Goal: Find contact information: Obtain details needed to contact an individual or organization

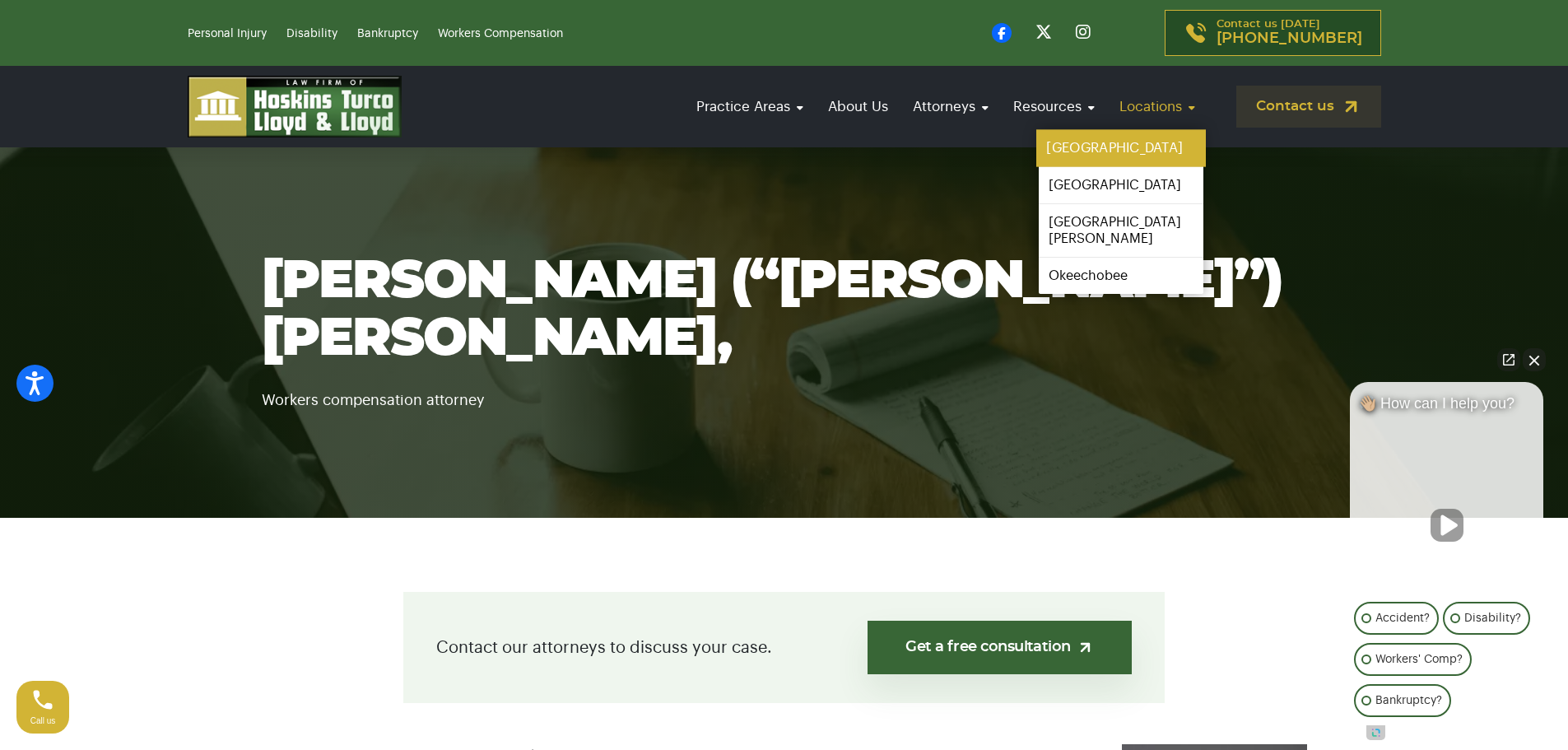
click at [1157, 147] on link "[GEOGRAPHIC_DATA]" at bounding box center [1120, 148] width 170 height 37
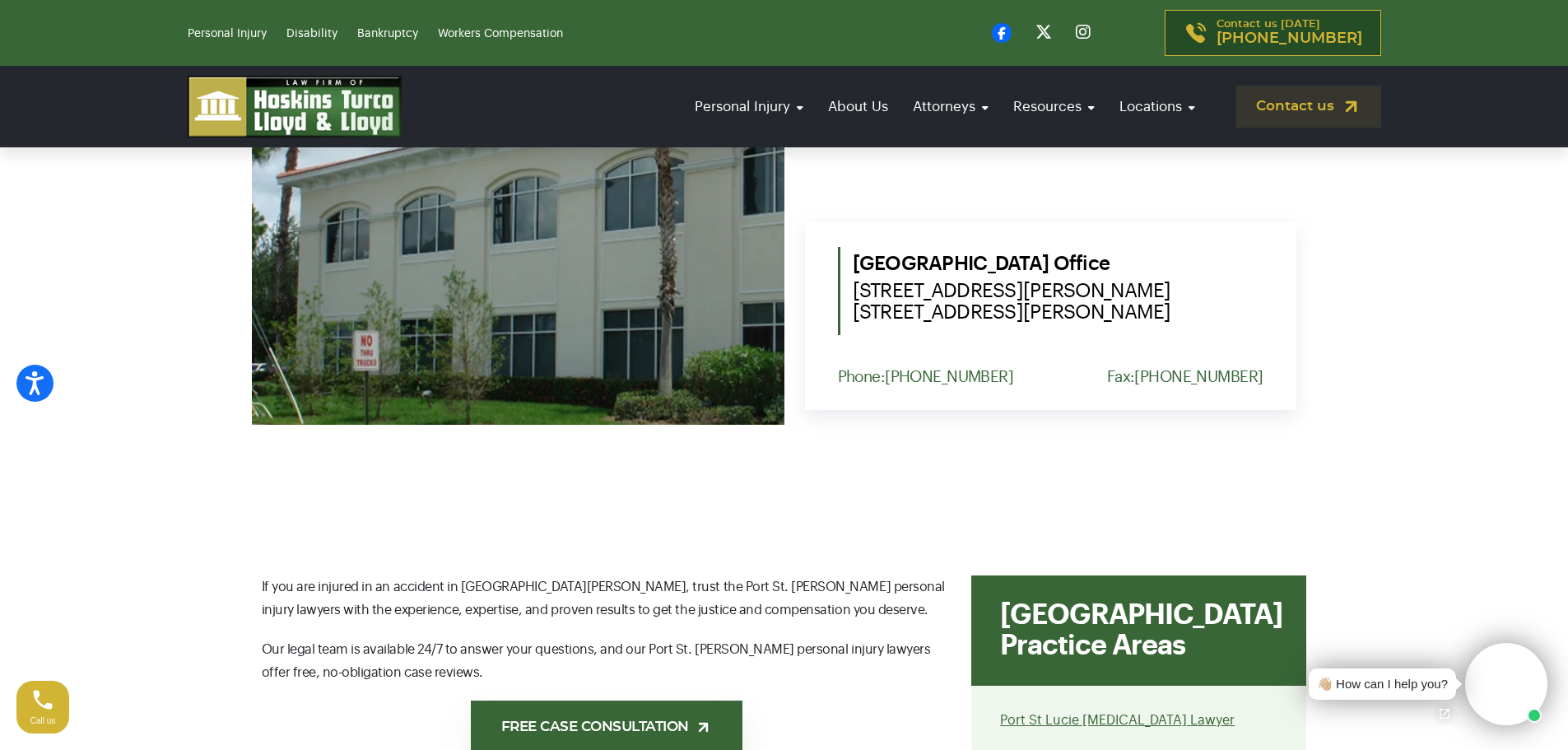
scroll to position [741, 0]
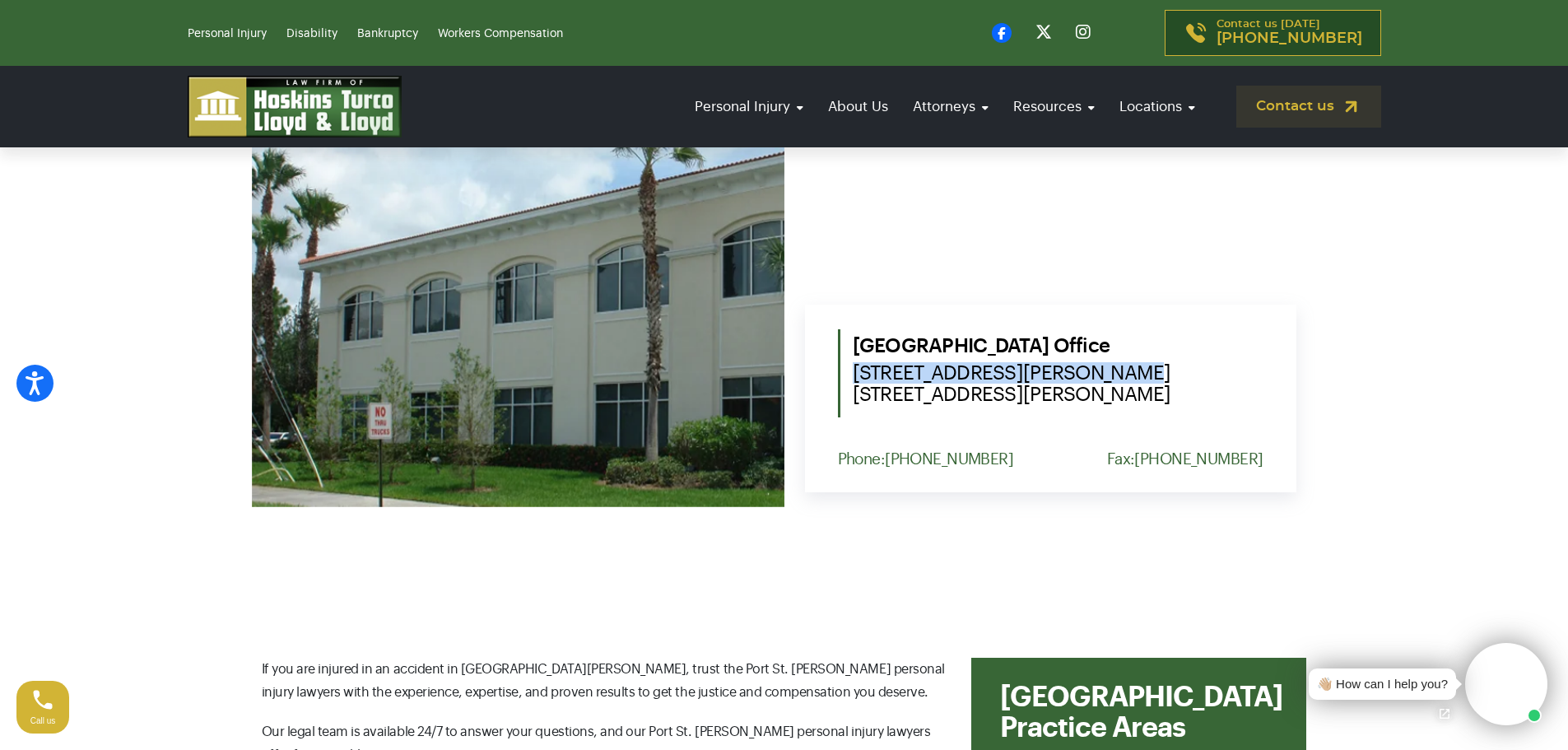
drag, startPoint x: 1108, startPoint y: 373, endPoint x: 853, endPoint y: 374, distance: 255.0
click at [853, 374] on span "1555 NW St. Lucie West Blvd. Suite 203, Port St. Lucie, Fl. 34986" at bounding box center [1058, 384] width 411 height 43
copy span "1555 NW St. Lucie West Blvd."
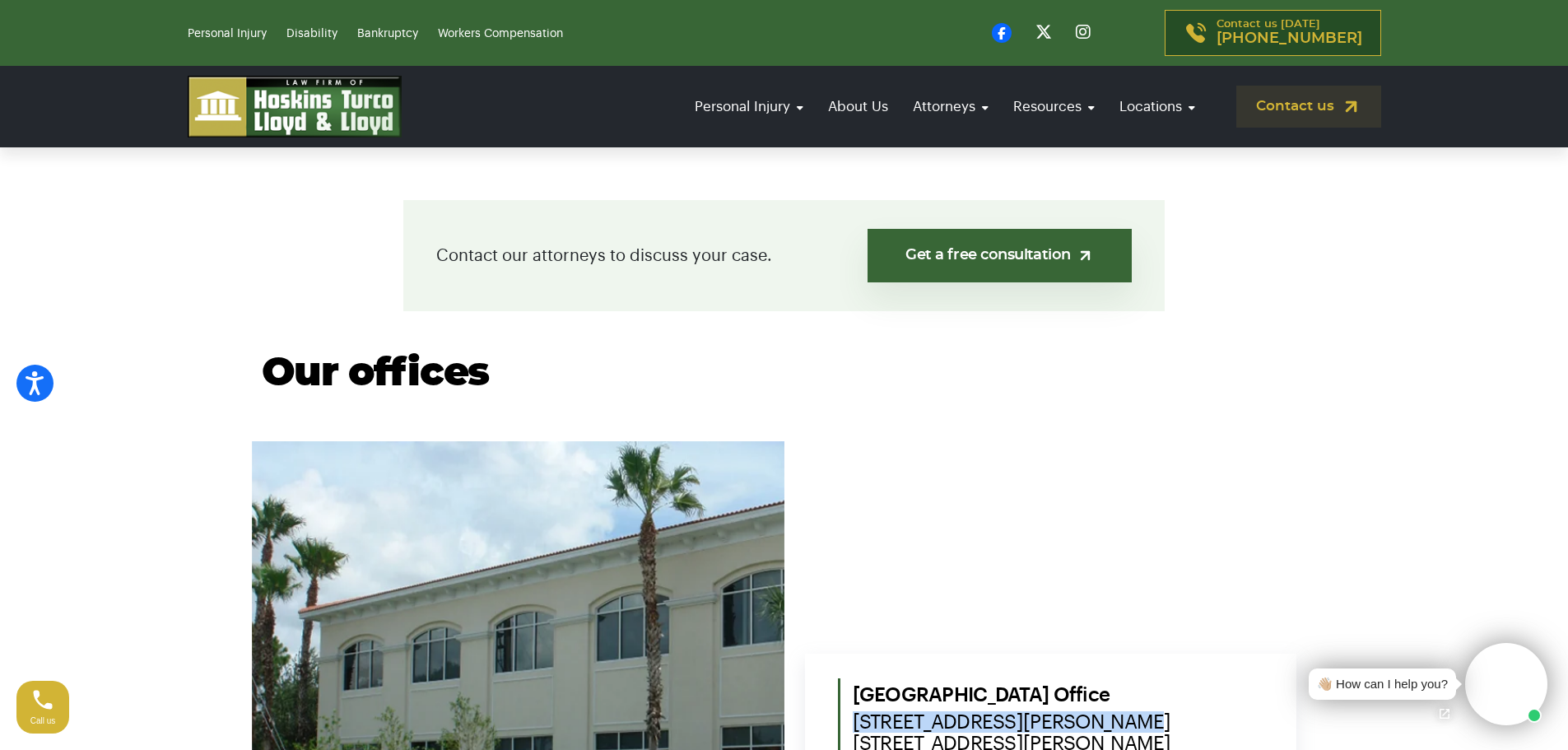
scroll to position [659, 0]
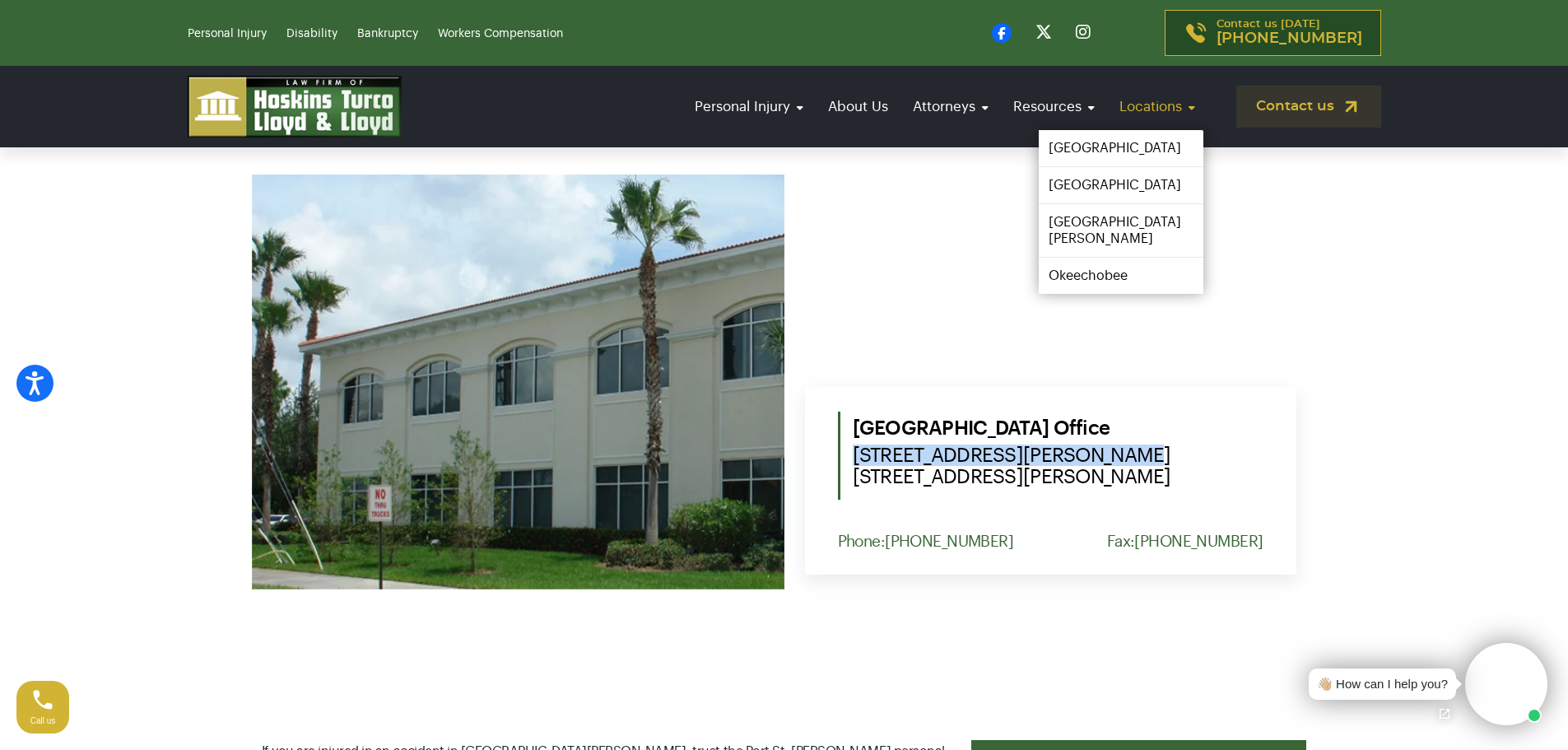
click at [1188, 113] on link "Locations" at bounding box center [1157, 106] width 92 height 47
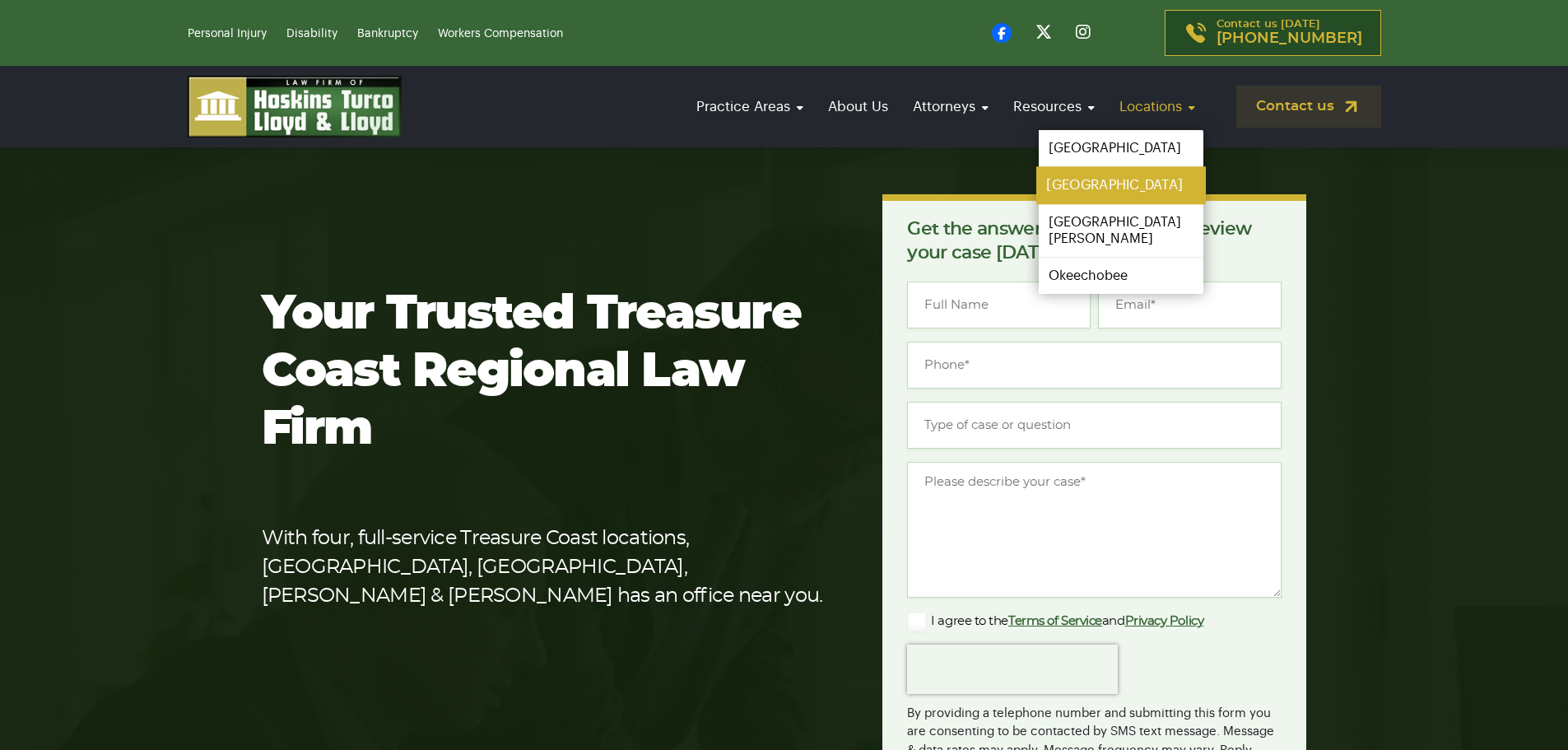
click at [1108, 183] on link "[GEOGRAPHIC_DATA]" at bounding box center [1120, 186] width 170 height 37
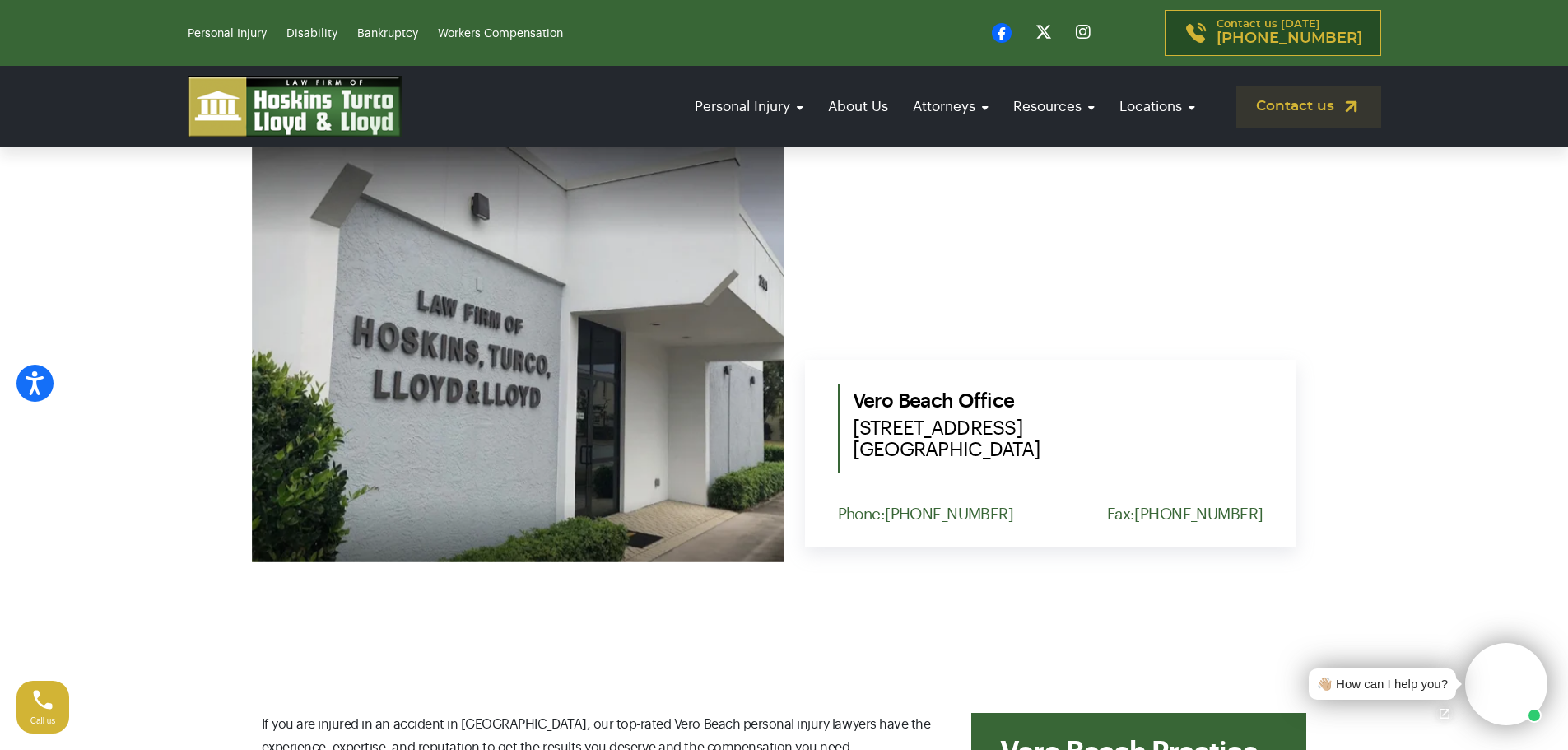
scroll to position [741, 0]
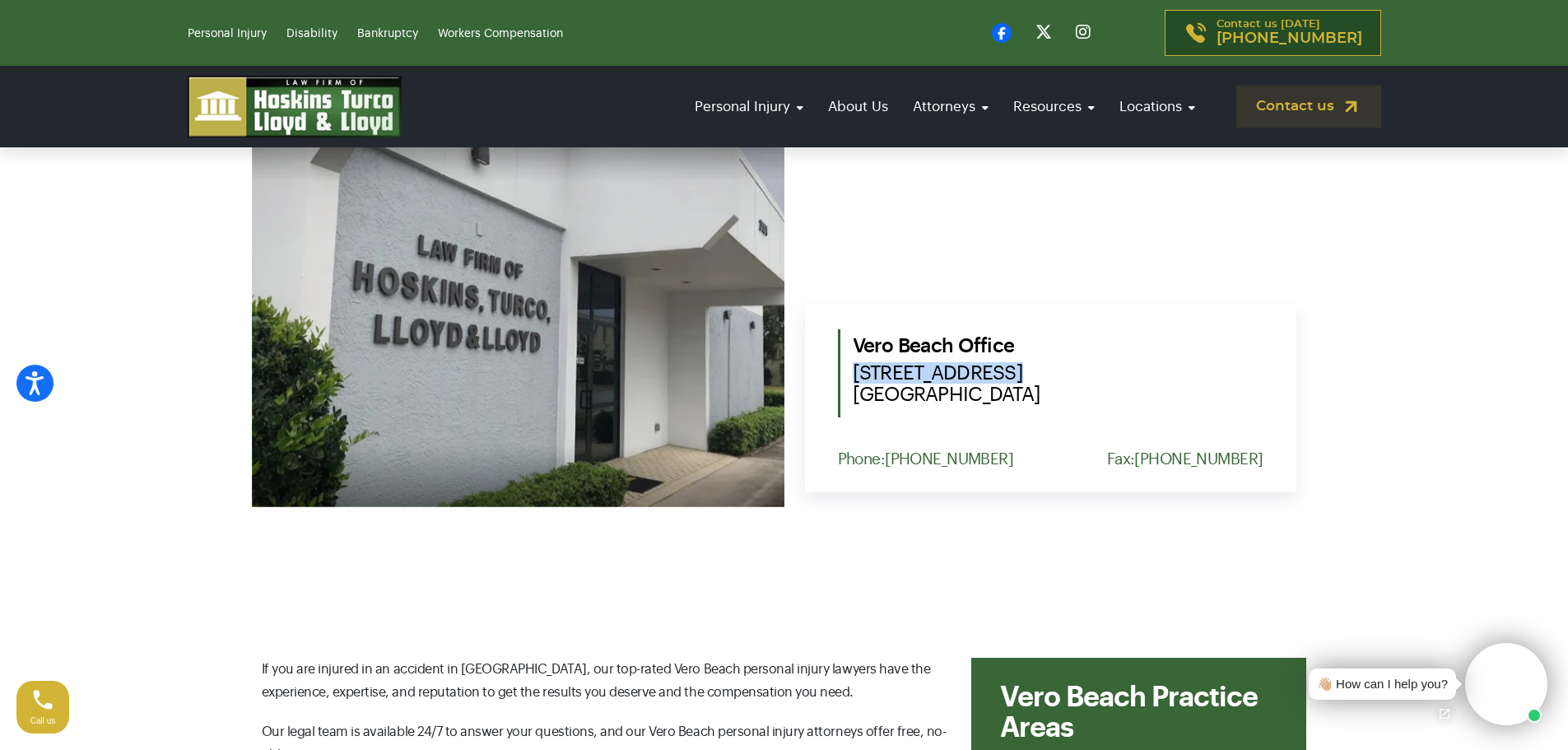
drag, startPoint x: 983, startPoint y: 376, endPoint x: 872, endPoint y: 367, distance: 111.4
click at [820, 374] on div "[GEOGRAPHIC_DATA] [STREET_ADDRESS] Phone: [PHONE_NUMBER] Fax: [PHONE_NUMBER]" at bounding box center [1051, 399] width 492 height 188
copy span "[STREET_ADDRESS]"
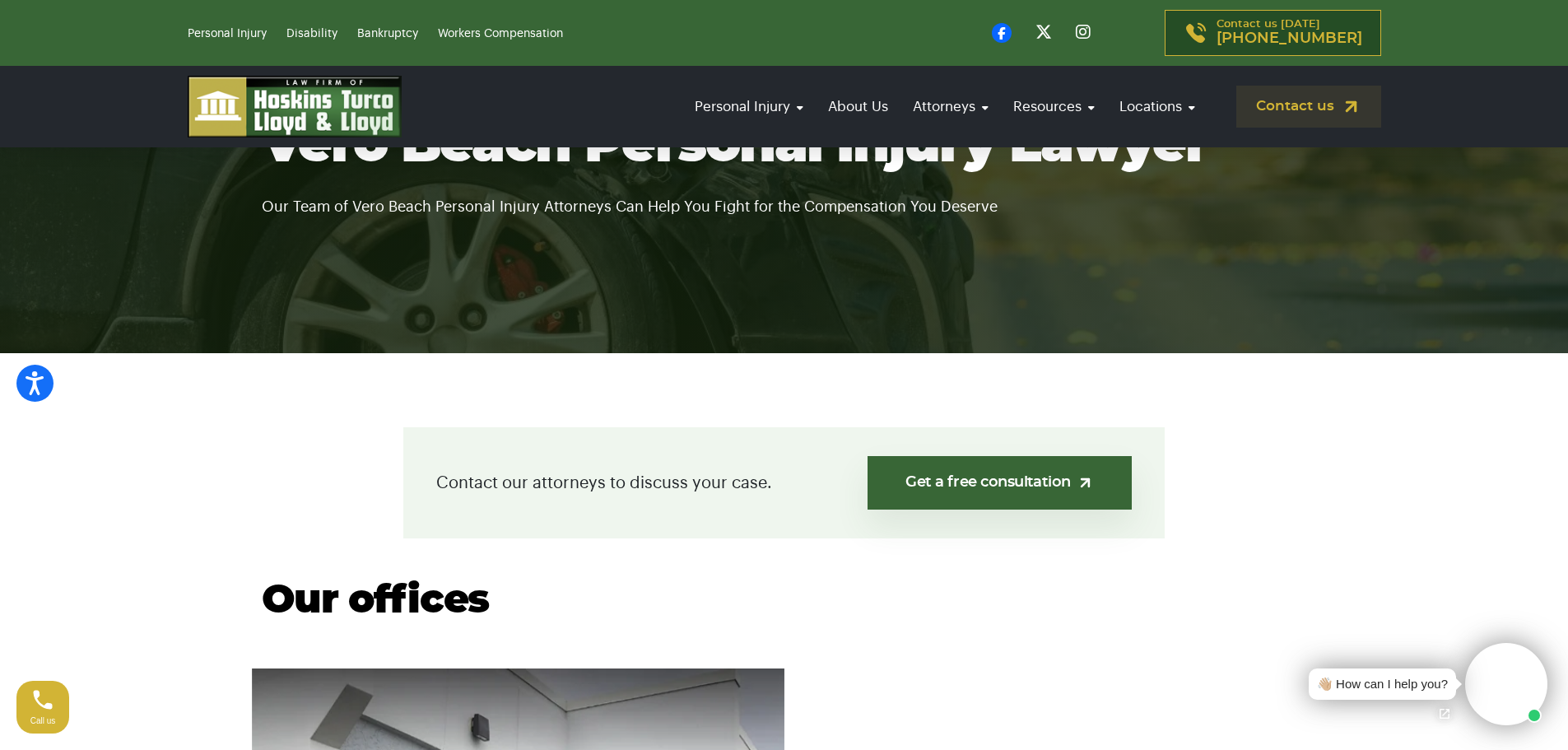
scroll to position [0, 0]
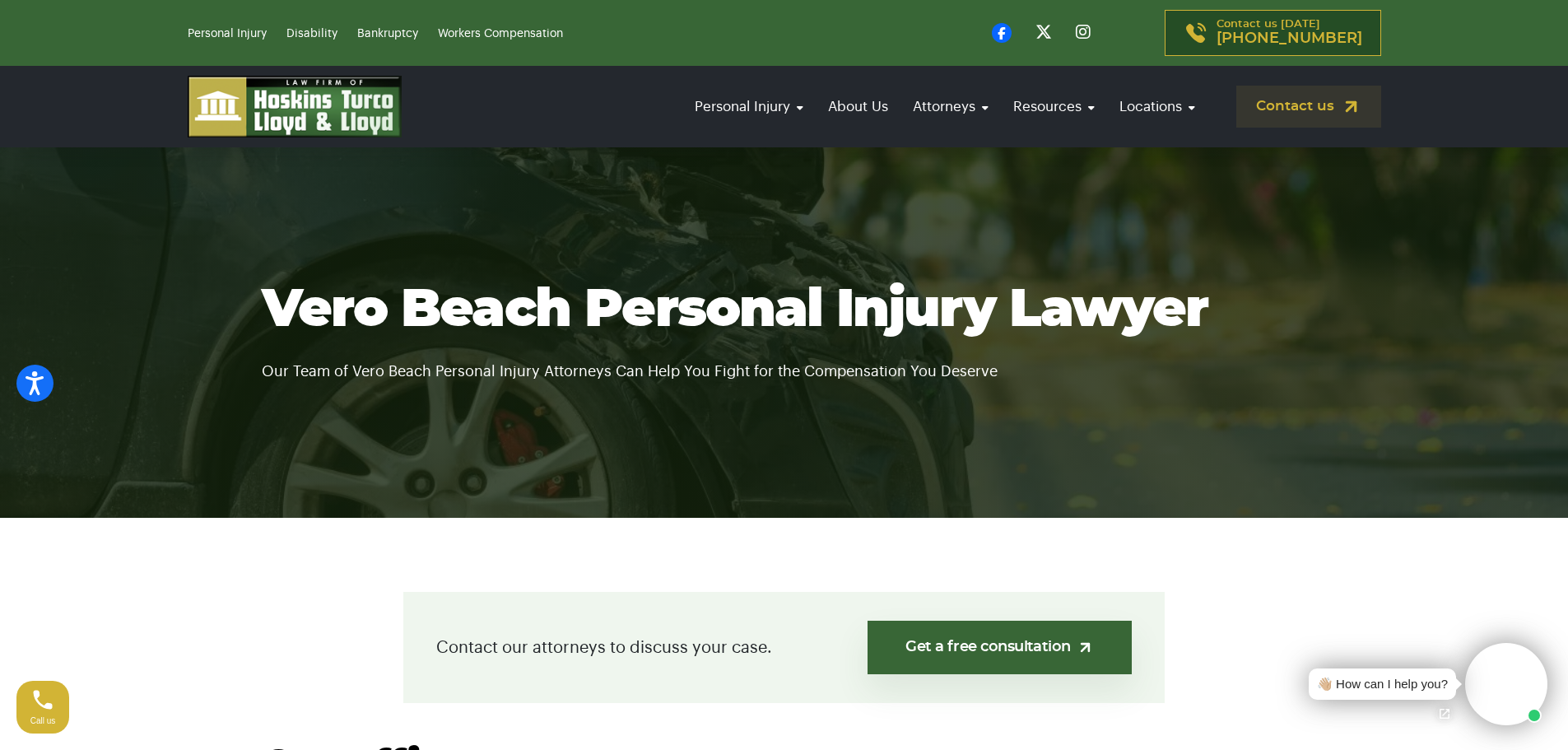
click at [359, 117] on img at bounding box center [295, 107] width 214 height 62
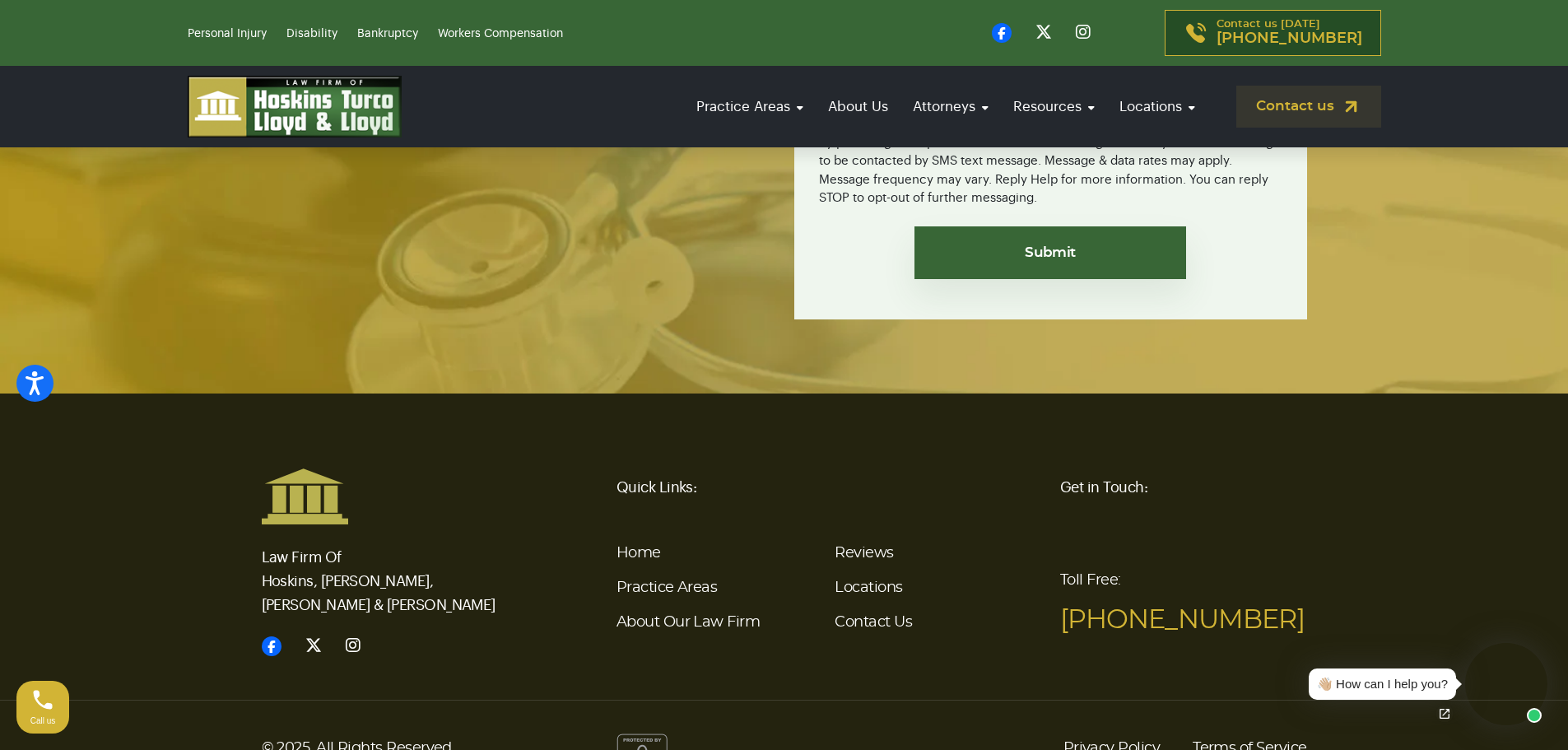
scroll to position [6076, 0]
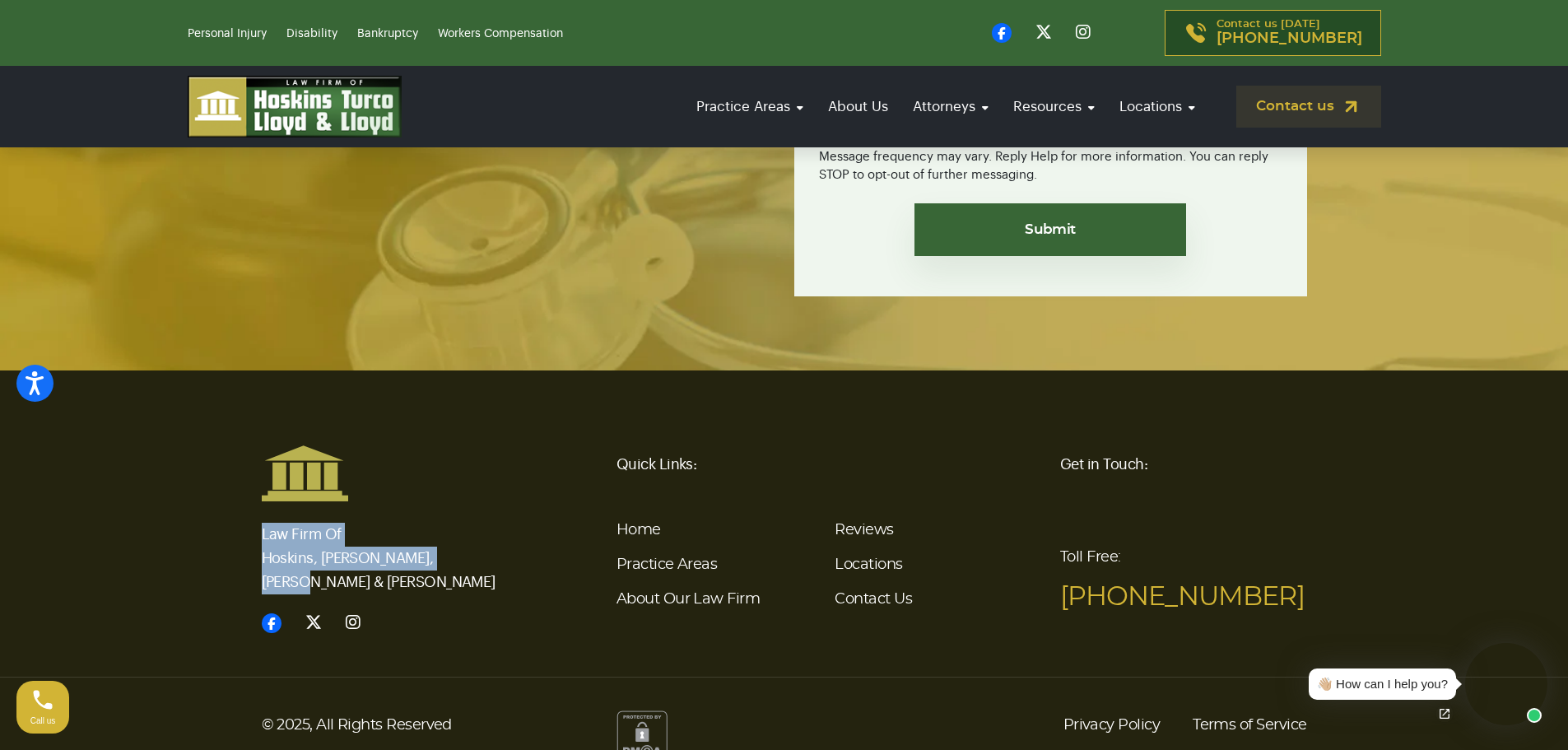
drag, startPoint x: 472, startPoint y: 531, endPoint x: 252, endPoint y: 511, distance: 220.9
click at [252, 511] on div "Law Firm Of Hoskins, [PERSON_NAME], [PERSON_NAME] & [PERSON_NAME]" at bounding box center [385, 539] width 267 height 191
copy p "Law Firm Of Hoskins, [PERSON_NAME], [PERSON_NAME] & [PERSON_NAME]"
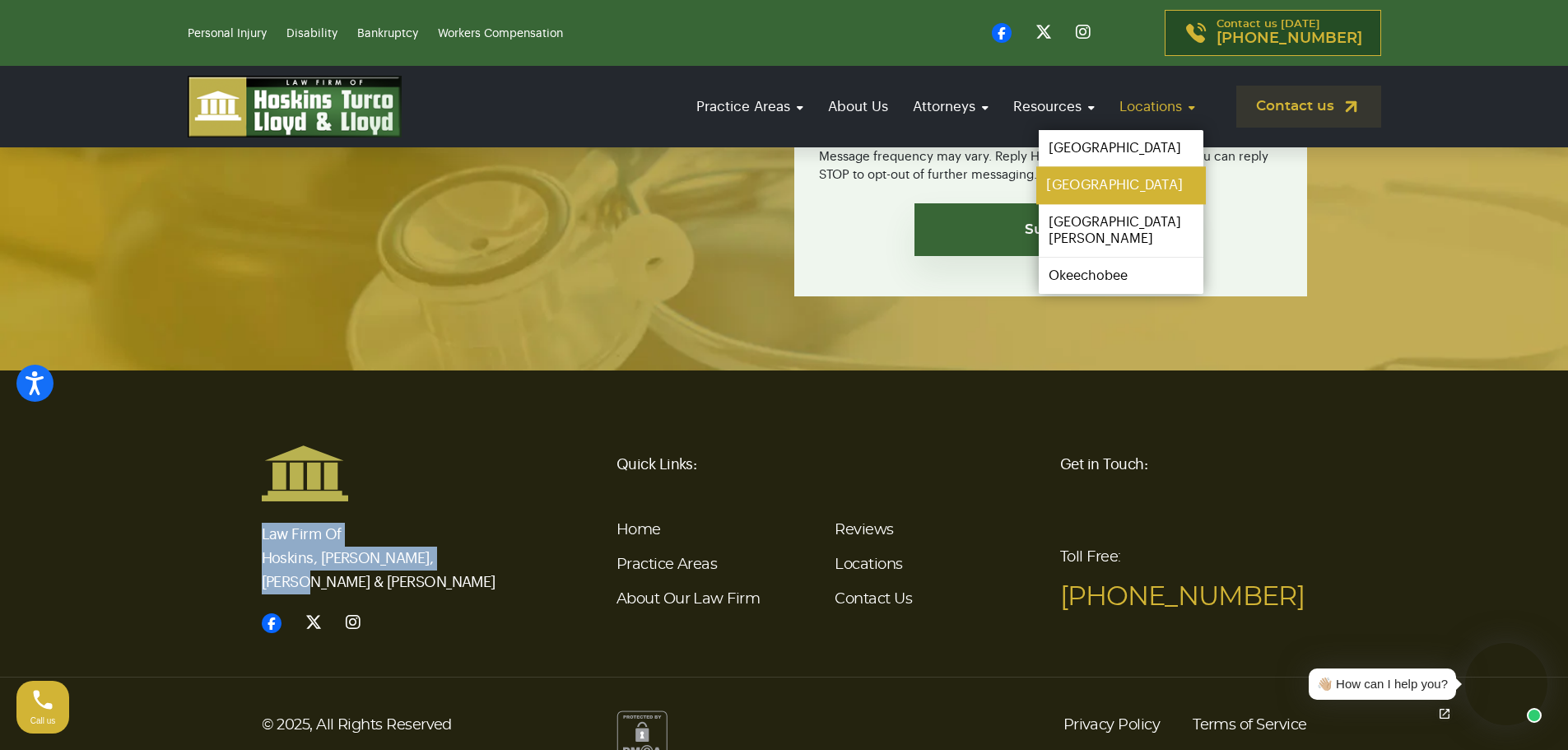
click at [1142, 185] on link "[GEOGRAPHIC_DATA]" at bounding box center [1120, 186] width 170 height 37
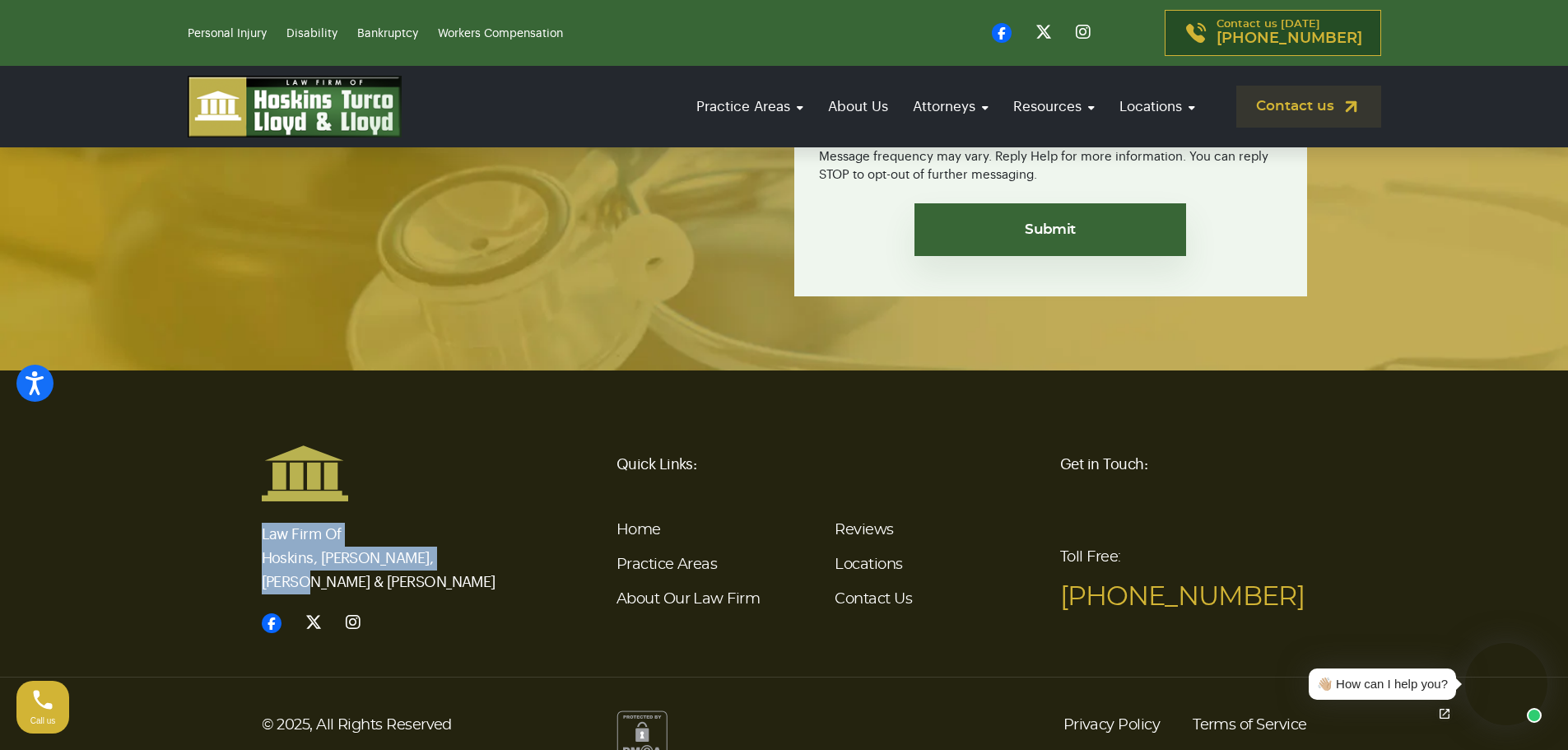
copy p "Law Firm Of Hoskins, [PERSON_NAME], [PERSON_NAME] & [PERSON_NAME]"
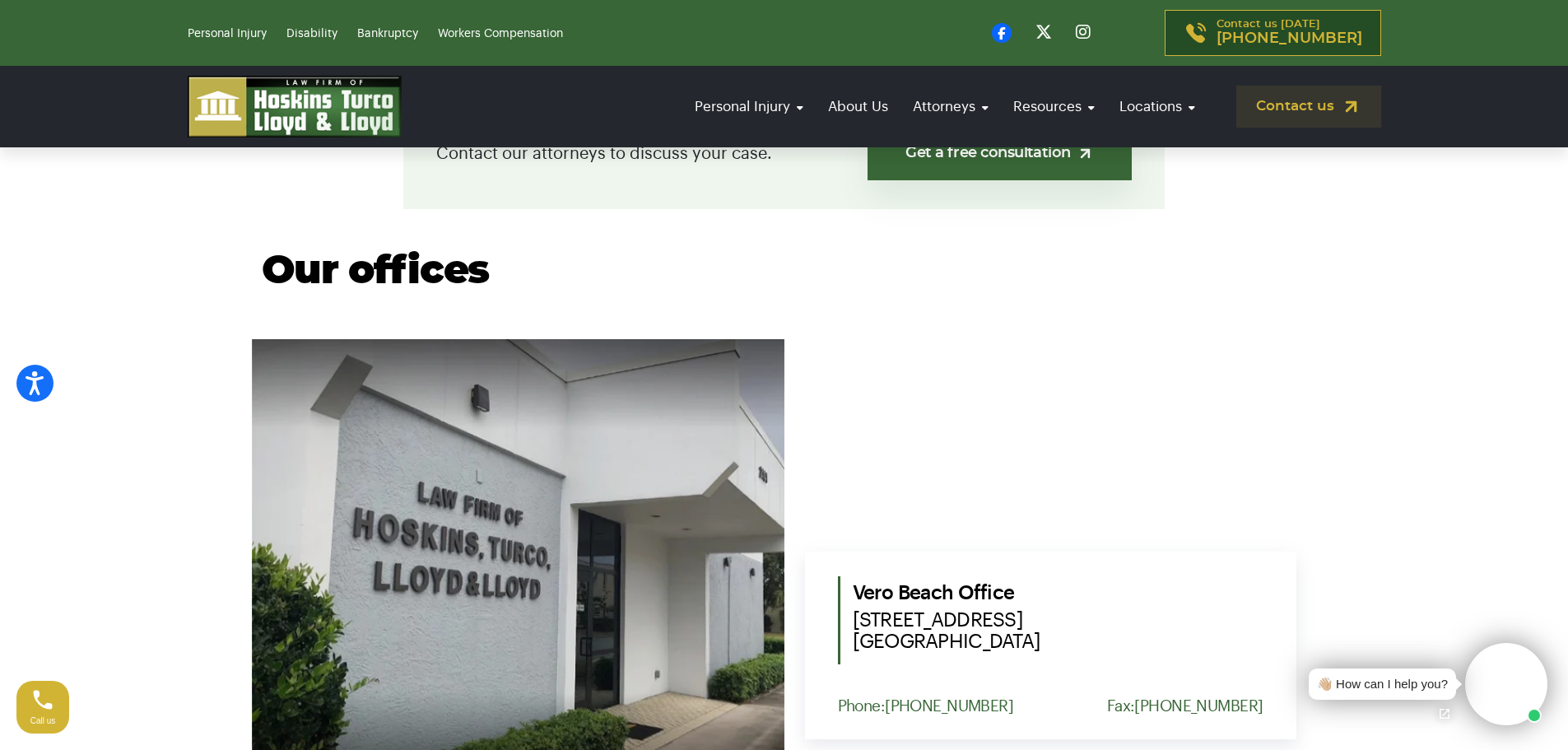
scroll to position [823, 0]
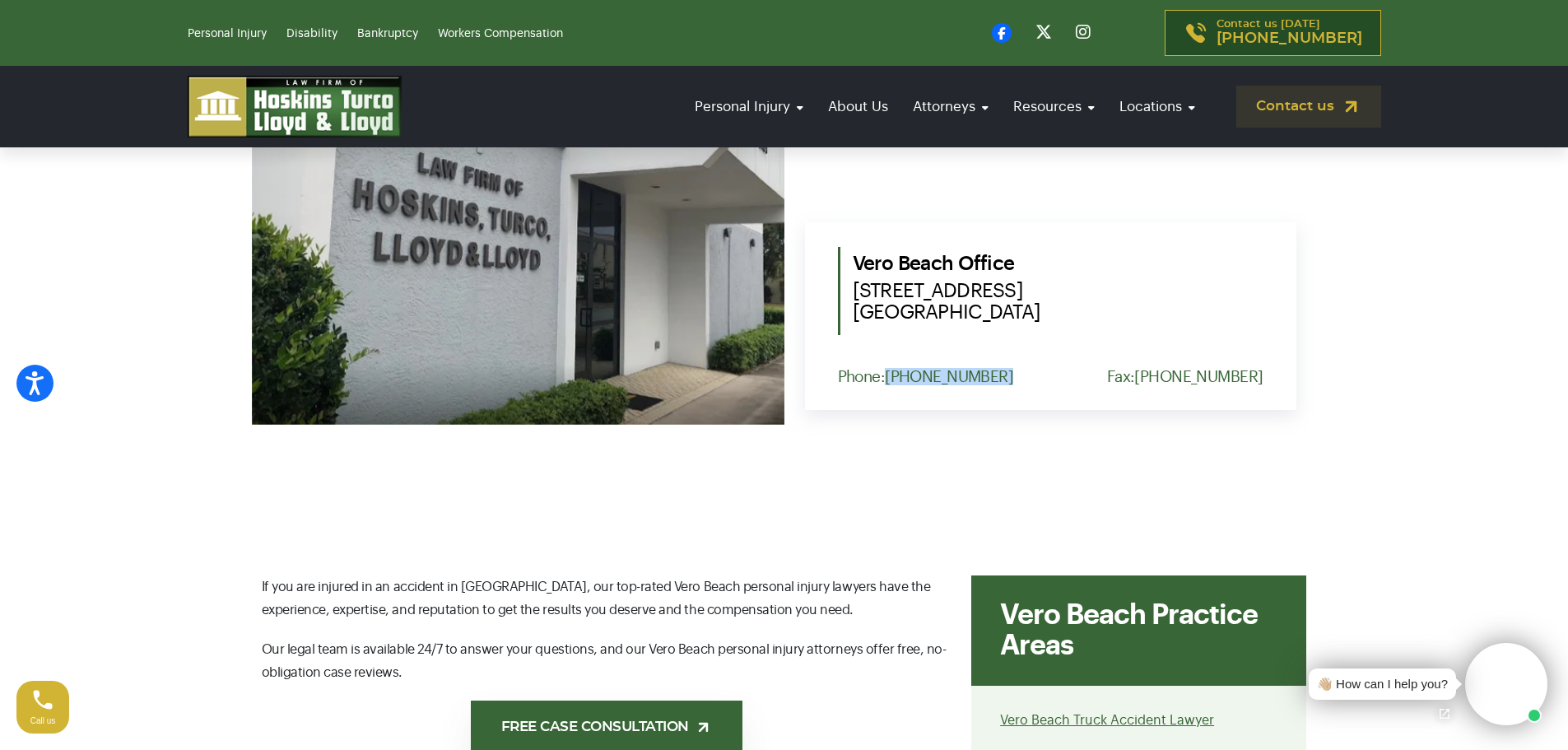
drag, startPoint x: 966, startPoint y: 377, endPoint x: 886, endPoint y: 376, distance: 80.0
click at [886, 376] on div "Phone: [PHONE_NUMBER] Fax: [PHONE_NUMBER]" at bounding box center [1050, 377] width 425 height 17
copy p "[PHONE_NUMBER]"
click at [1255, 359] on div "[GEOGRAPHIC_DATA] [STREET_ADDRESS] Phone: [PHONE_NUMBER] Fax: [PHONE_NUMBER]" at bounding box center [1051, 317] width 492 height 188
drag, startPoint x: 1261, startPoint y: 377, endPoint x: 1165, endPoint y: 381, distance: 96.1
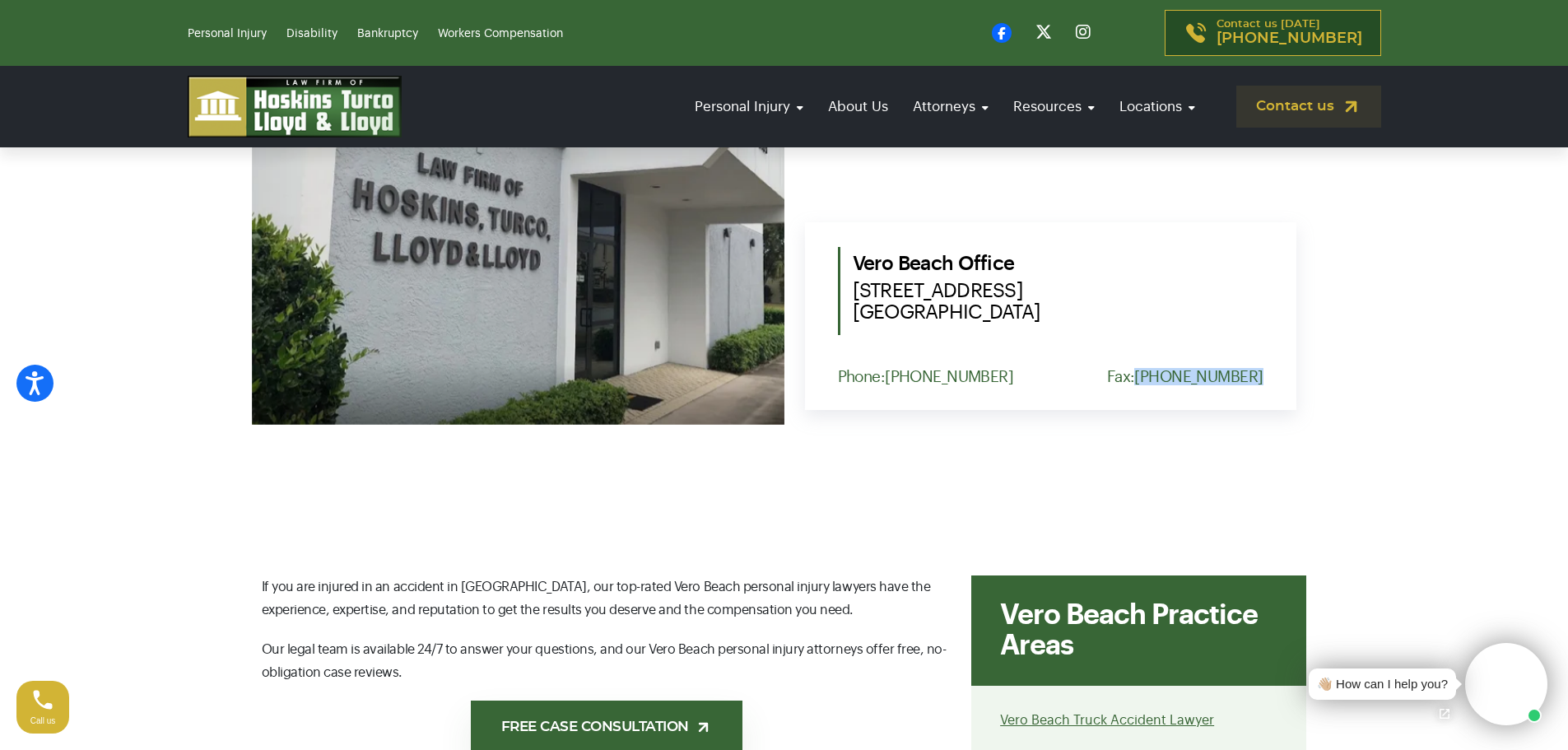
click at [1165, 381] on div "[GEOGRAPHIC_DATA] [STREET_ADDRESS] Phone: [PHONE_NUMBER] Fax: [PHONE_NUMBER]" at bounding box center [1051, 317] width 492 height 188
copy link "[PHONE_NUMBER]"
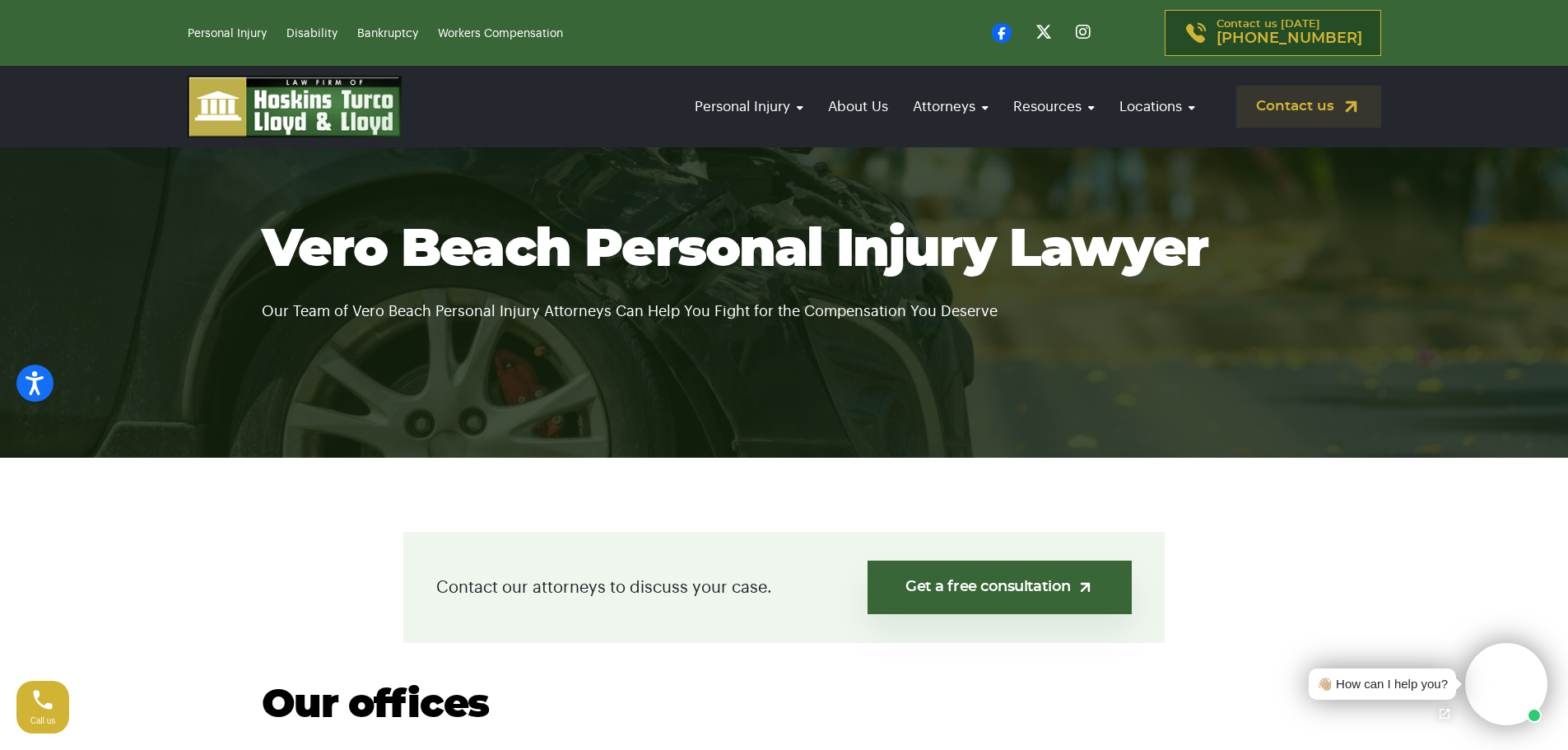
scroll to position [0, 0]
